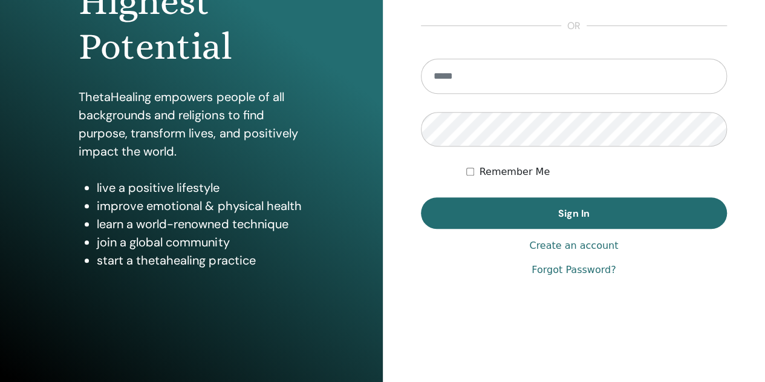
scroll to position [198, 0]
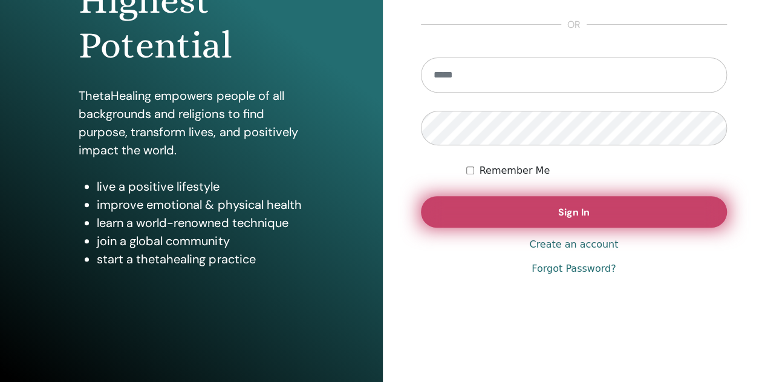
type input "**********"
click at [588, 218] on button "Sign In" at bounding box center [574, 211] width 307 height 31
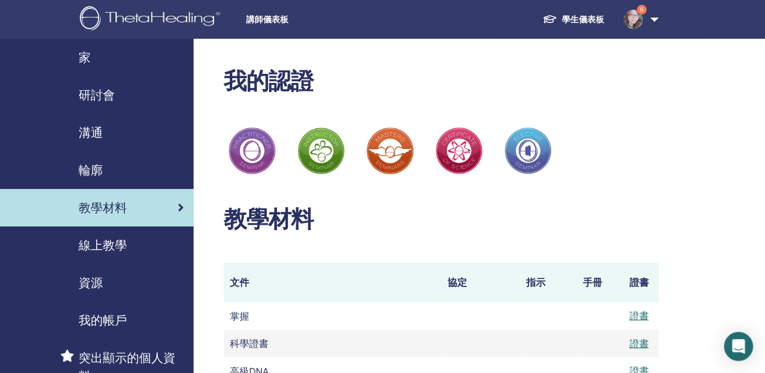
scroll to position [60, 0]
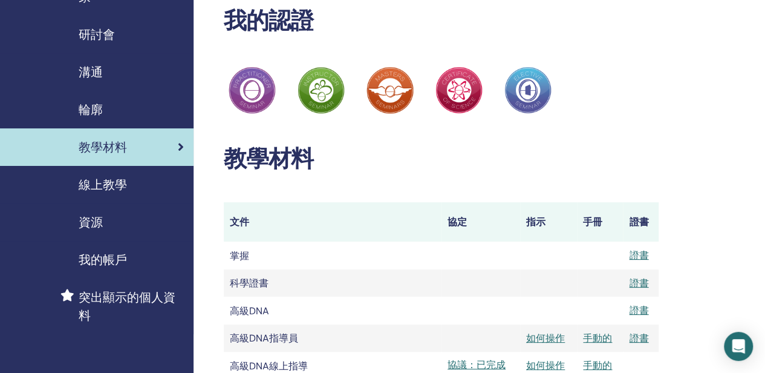
click at [108, 151] on font "教學材料" at bounding box center [103, 147] width 48 height 16
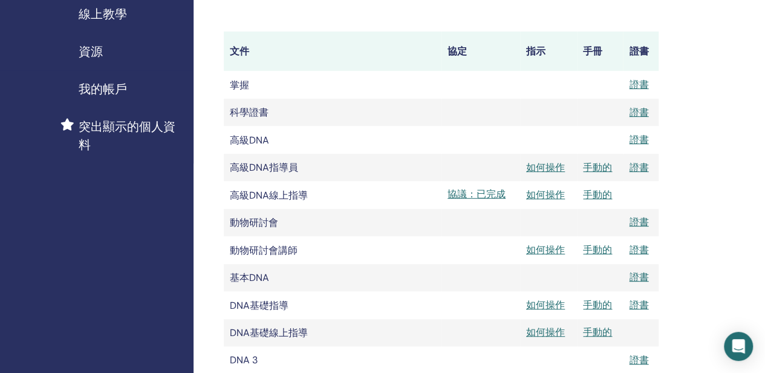
scroll to position [242, 0]
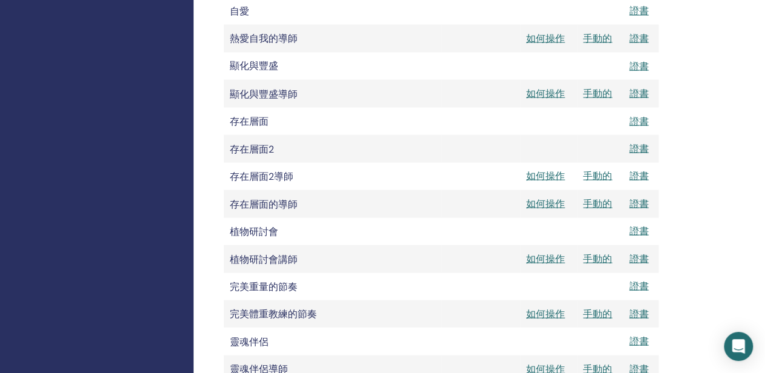
scroll to position [1149, 0]
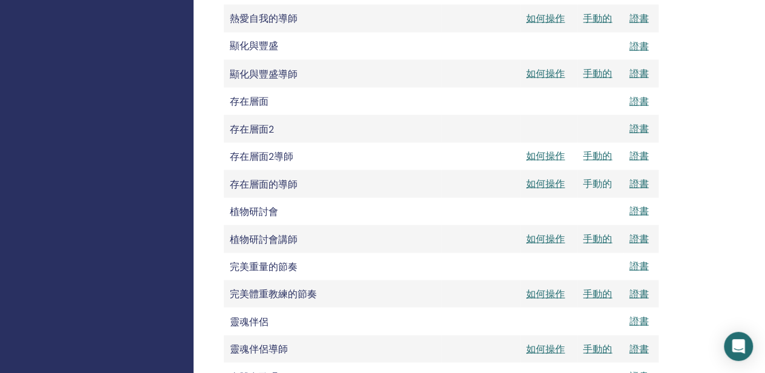
click at [594, 190] on font "手動的" at bounding box center [597, 183] width 29 height 13
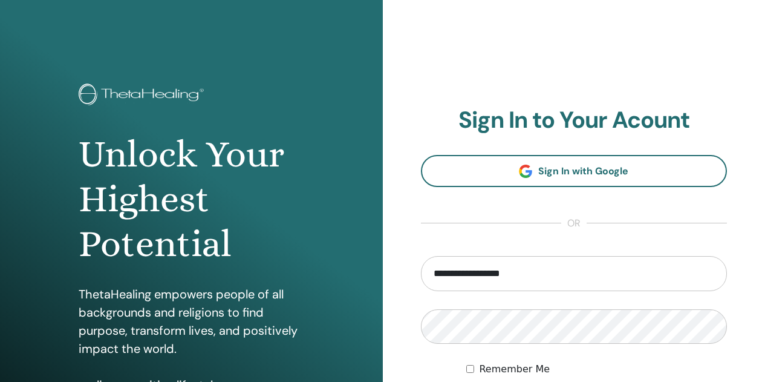
scroll to position [198, 0]
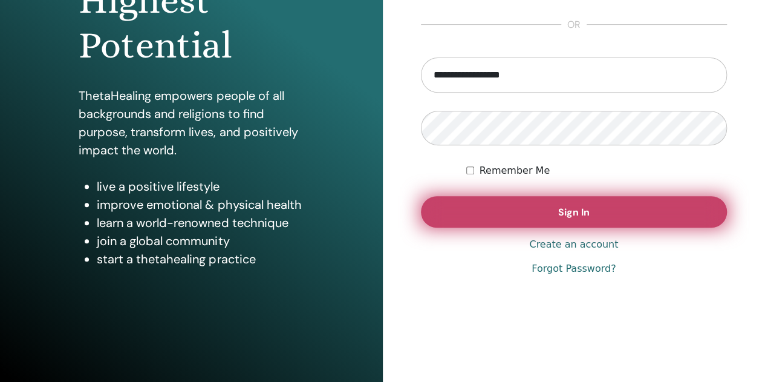
click at [608, 206] on button "Sign In" at bounding box center [574, 211] width 307 height 31
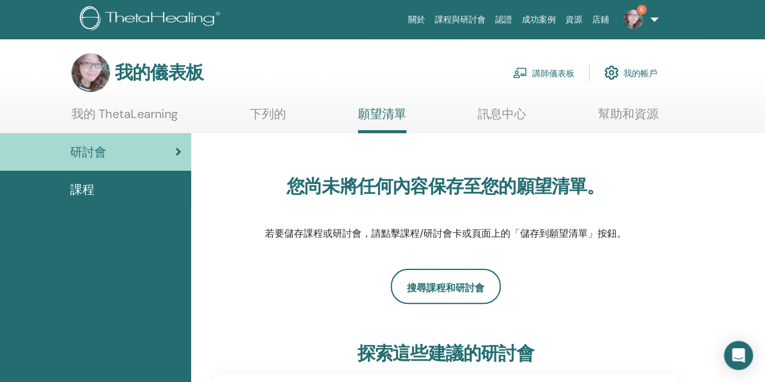
click at [302, 65] on div "我的儀表板 講師儀表板 我的帳戶" at bounding box center [364, 72] width 586 height 39
click at [536, 71] on font "講師儀表板" at bounding box center [553, 73] width 42 height 11
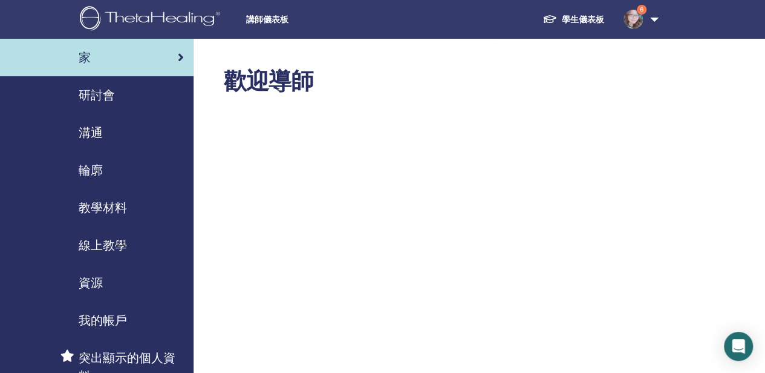
click at [98, 209] on font "教學材料" at bounding box center [103, 208] width 48 height 16
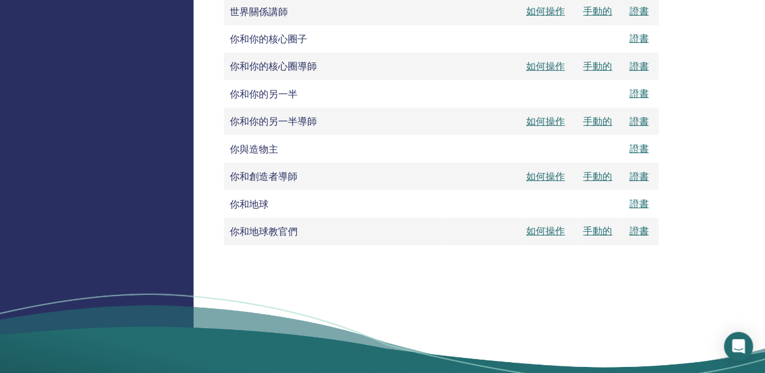
scroll to position [1693, 0]
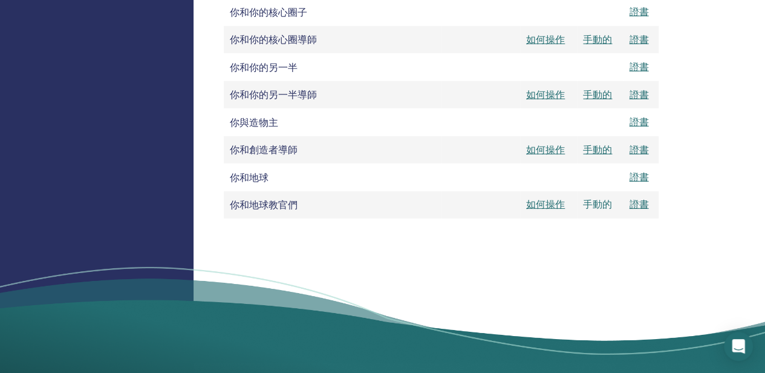
click at [601, 210] on font "手動的" at bounding box center [597, 204] width 29 height 13
